Goal: Task Accomplishment & Management: Manage account settings

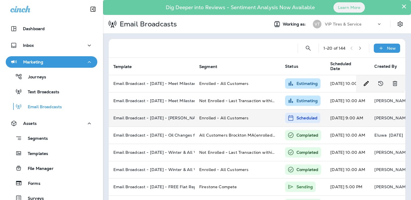
scroll to position [8, 0]
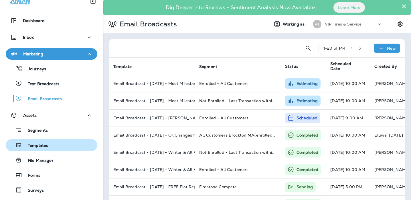
click at [45, 143] on p "Templates" at bounding box center [35, 145] width 26 height 5
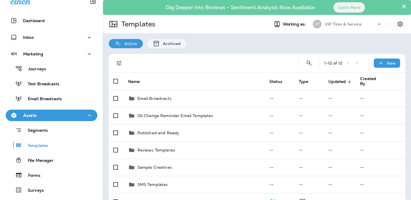
scroll to position [9, 0]
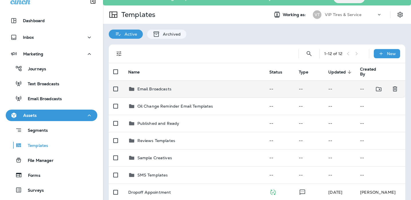
click at [157, 82] on td "Email Broadcasts" at bounding box center [194, 88] width 141 height 17
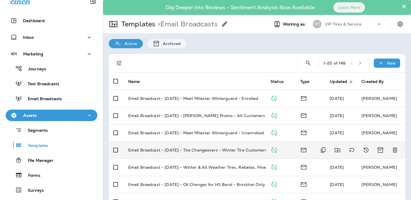
click at [239, 151] on p "Email Broadcast - [DATE] - Tire Changeovers - Winter Tire Customers" at bounding box center [197, 149] width 139 height 5
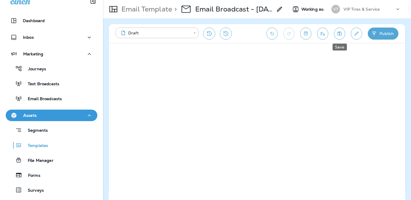
click at [340, 34] on icon "Save" at bounding box center [340, 33] width 4 height 4
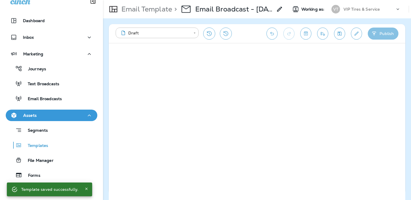
click at [385, 35] on button "Publish" at bounding box center [383, 33] width 31 height 12
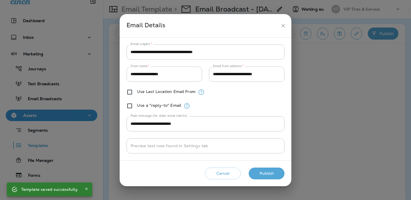
click at [268, 172] on button "Publish" at bounding box center [267, 173] width 36 height 12
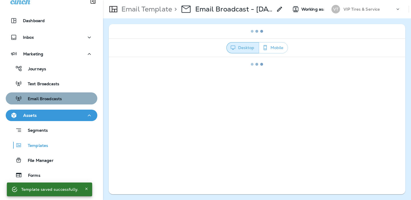
click at [48, 94] on div "Email Broadcasts" at bounding box center [35, 98] width 54 height 9
